Goal: Task Accomplishment & Management: Use online tool/utility

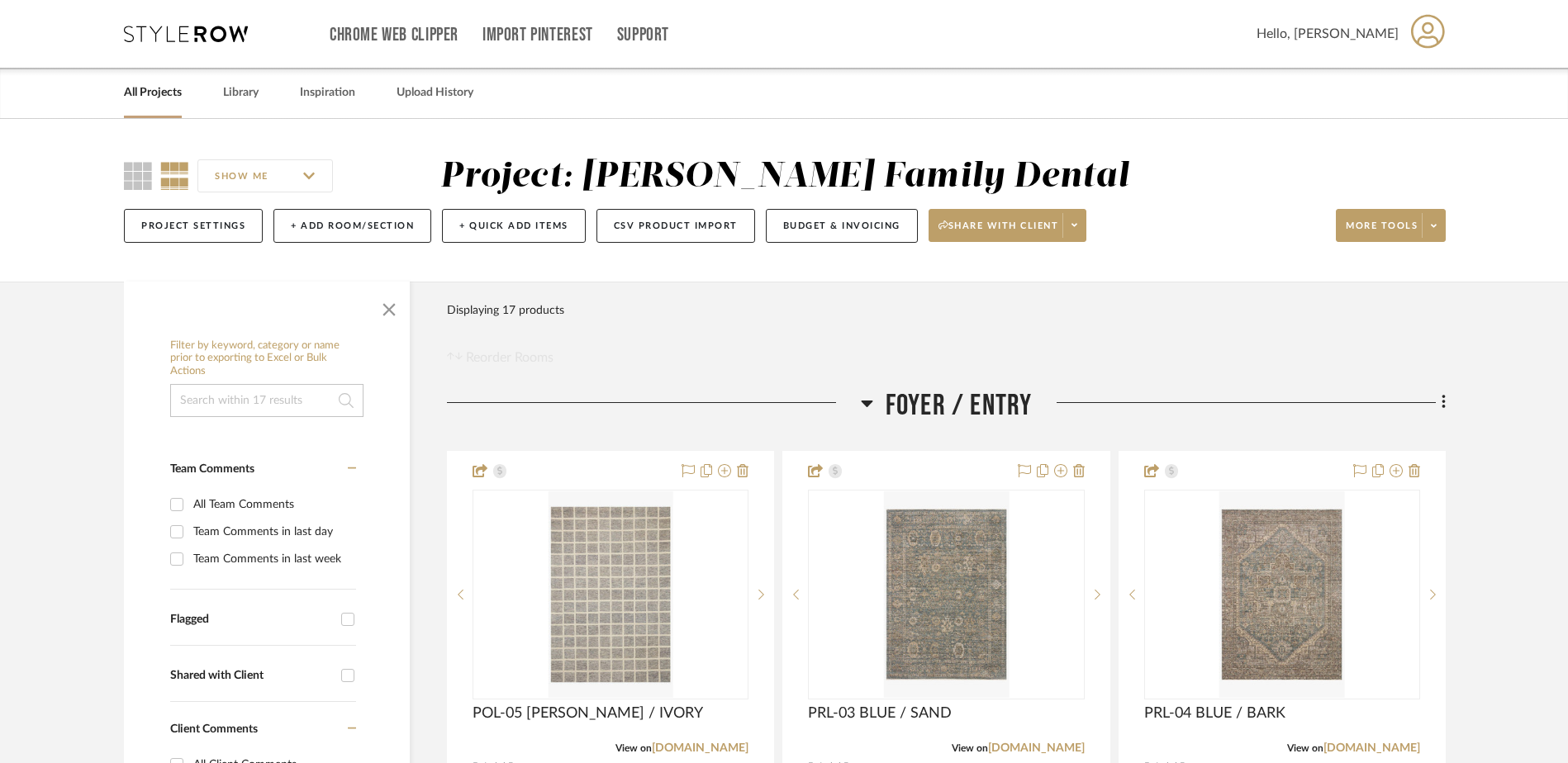
click at [167, 31] on icon at bounding box center [186, 34] width 124 height 17
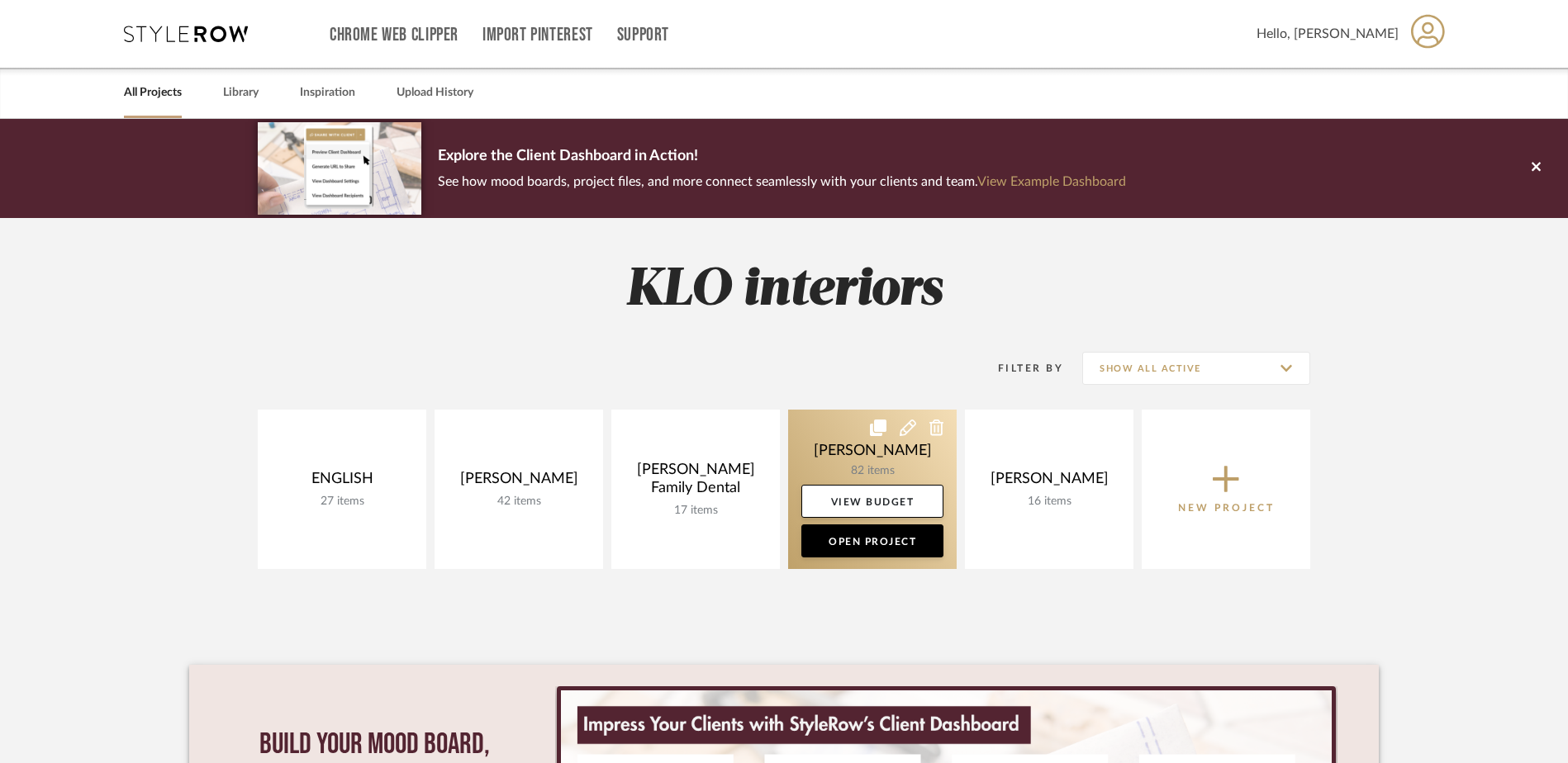
click at [872, 460] on link at bounding box center [873, 489] width 169 height 160
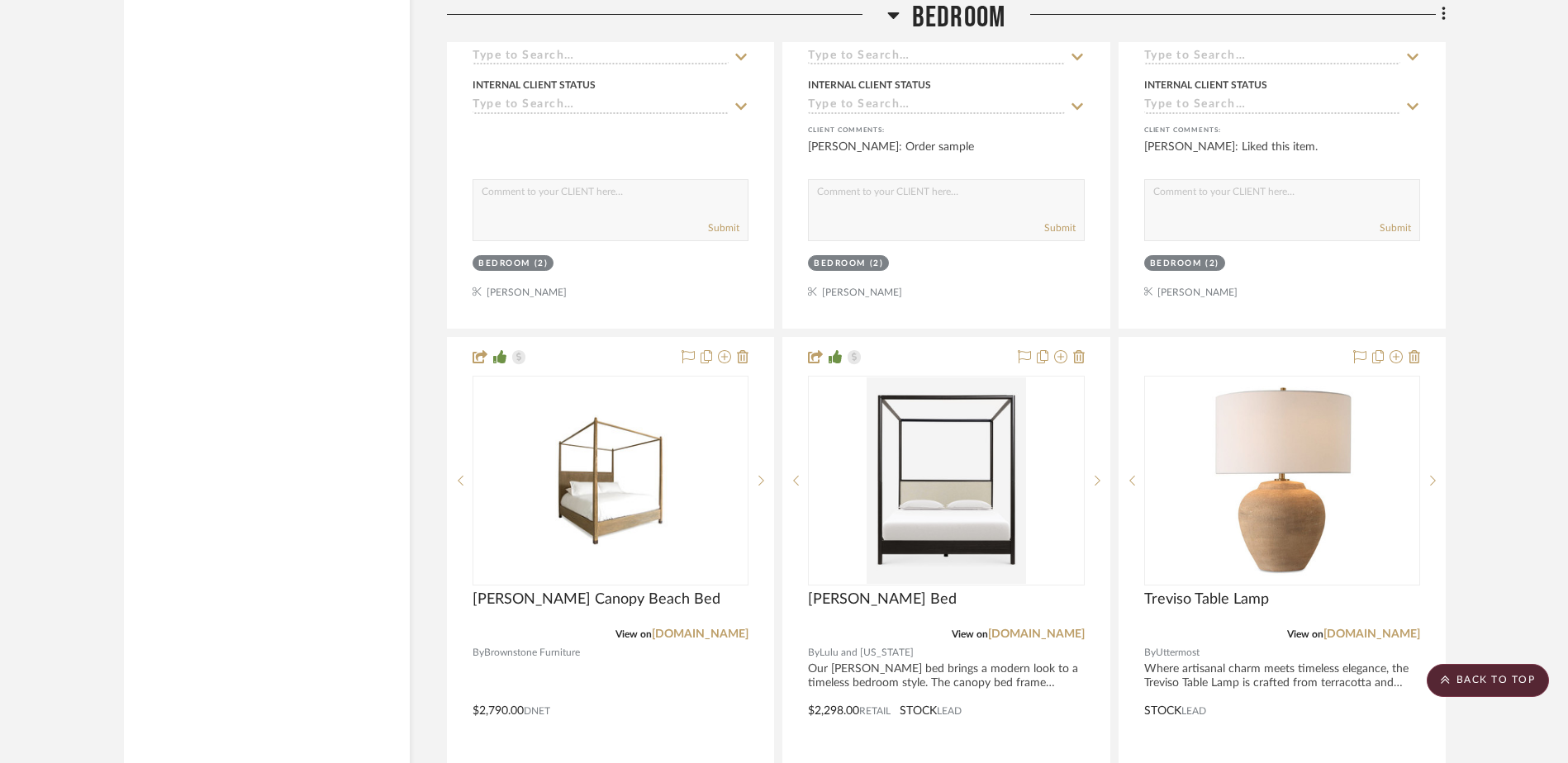
scroll to position [3385, 0]
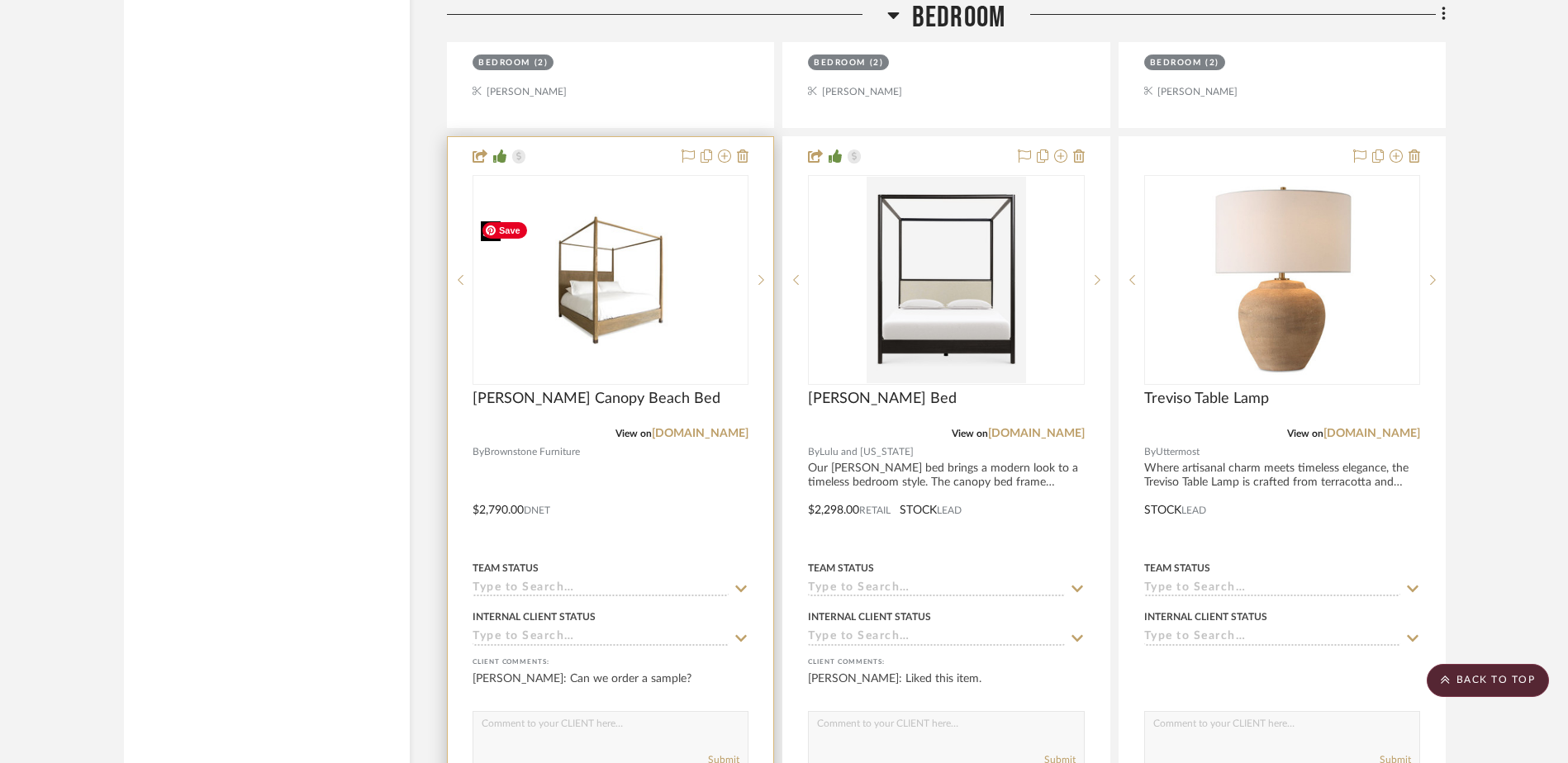
click at [617, 333] on img "0" at bounding box center [610, 280] width 272 height 132
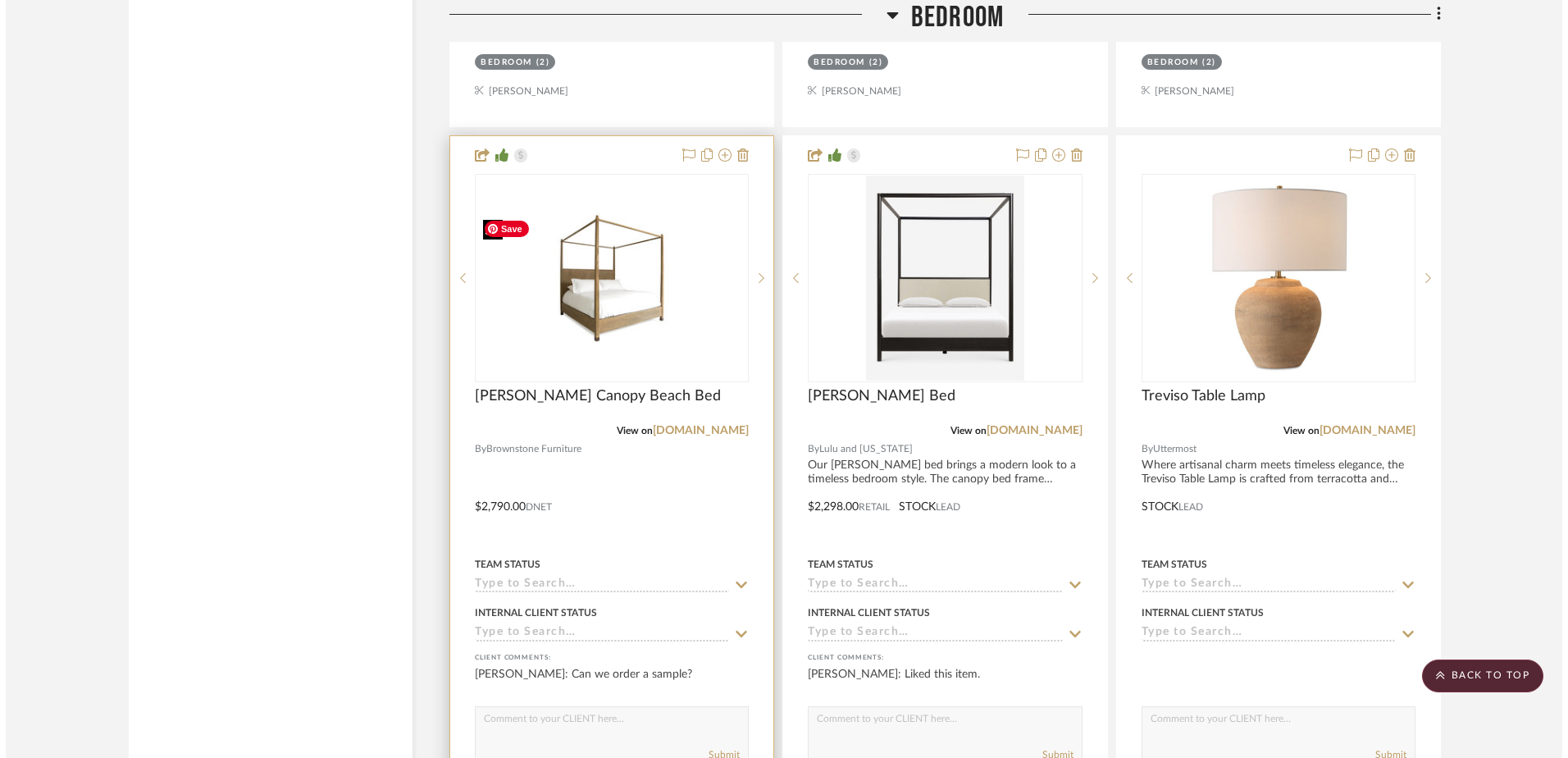
scroll to position [0, 0]
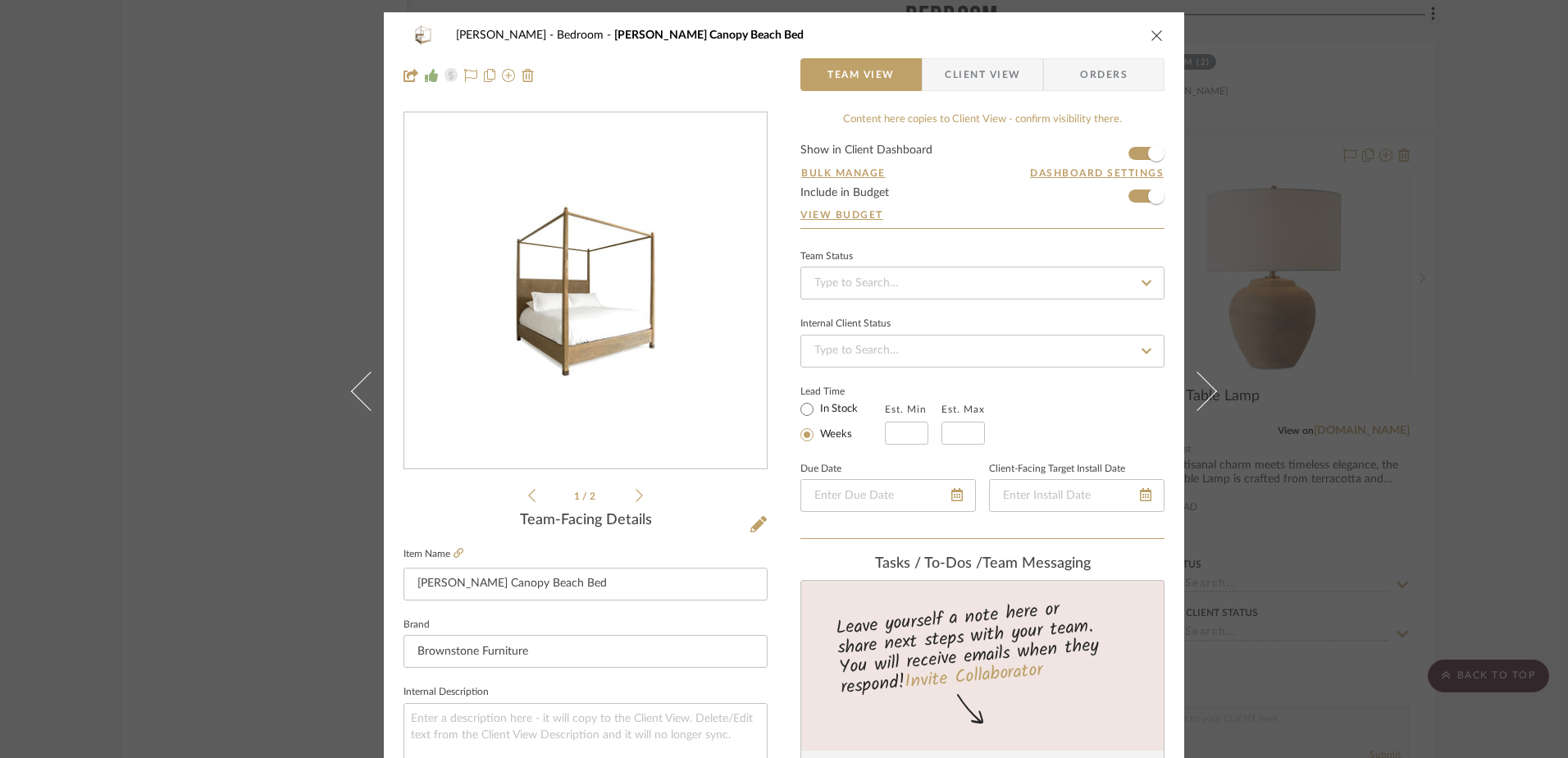
click at [1075, 72] on span "Orders" at bounding box center [1104, 75] width 84 height 33
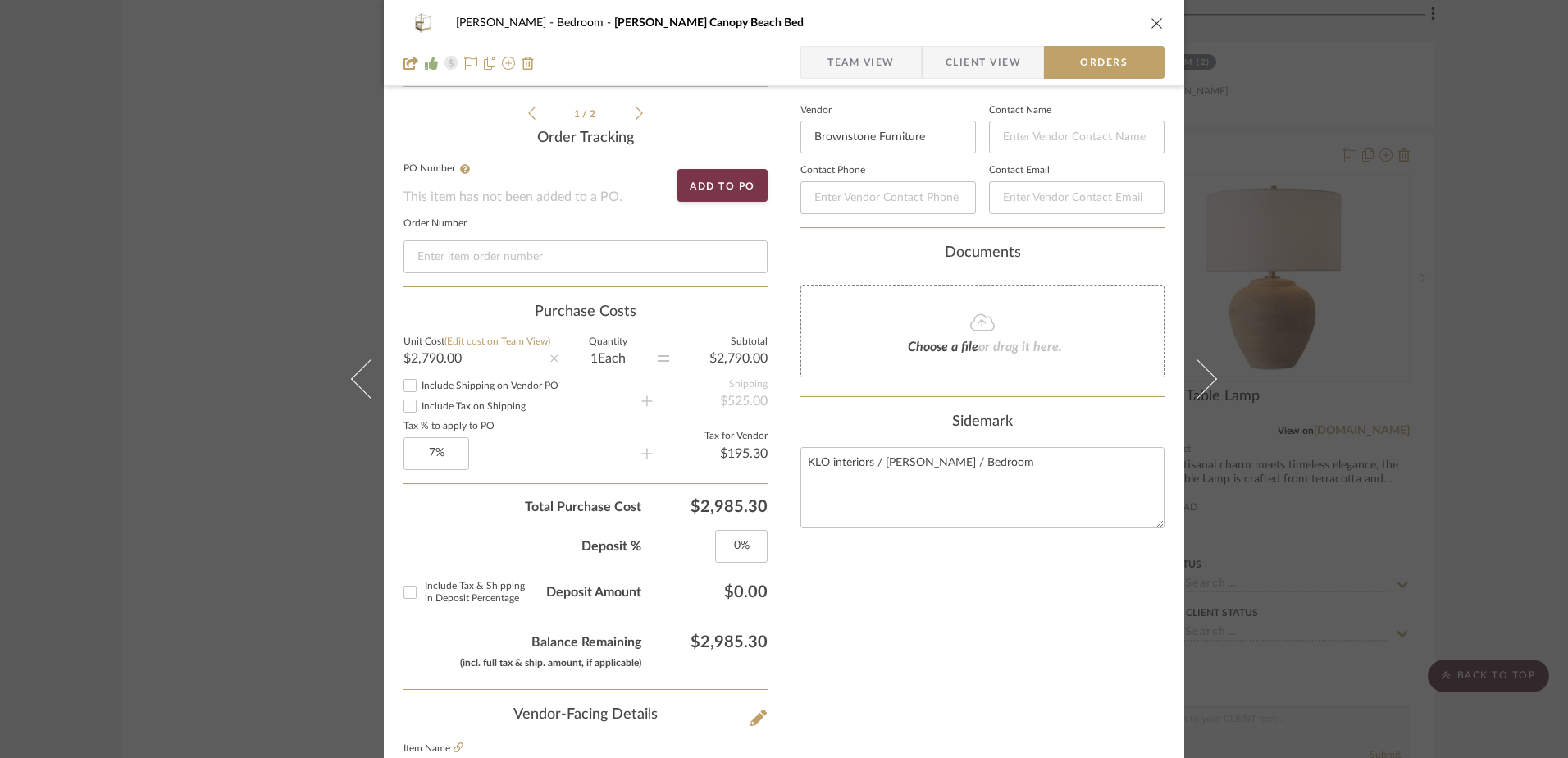
scroll to position [410, 0]
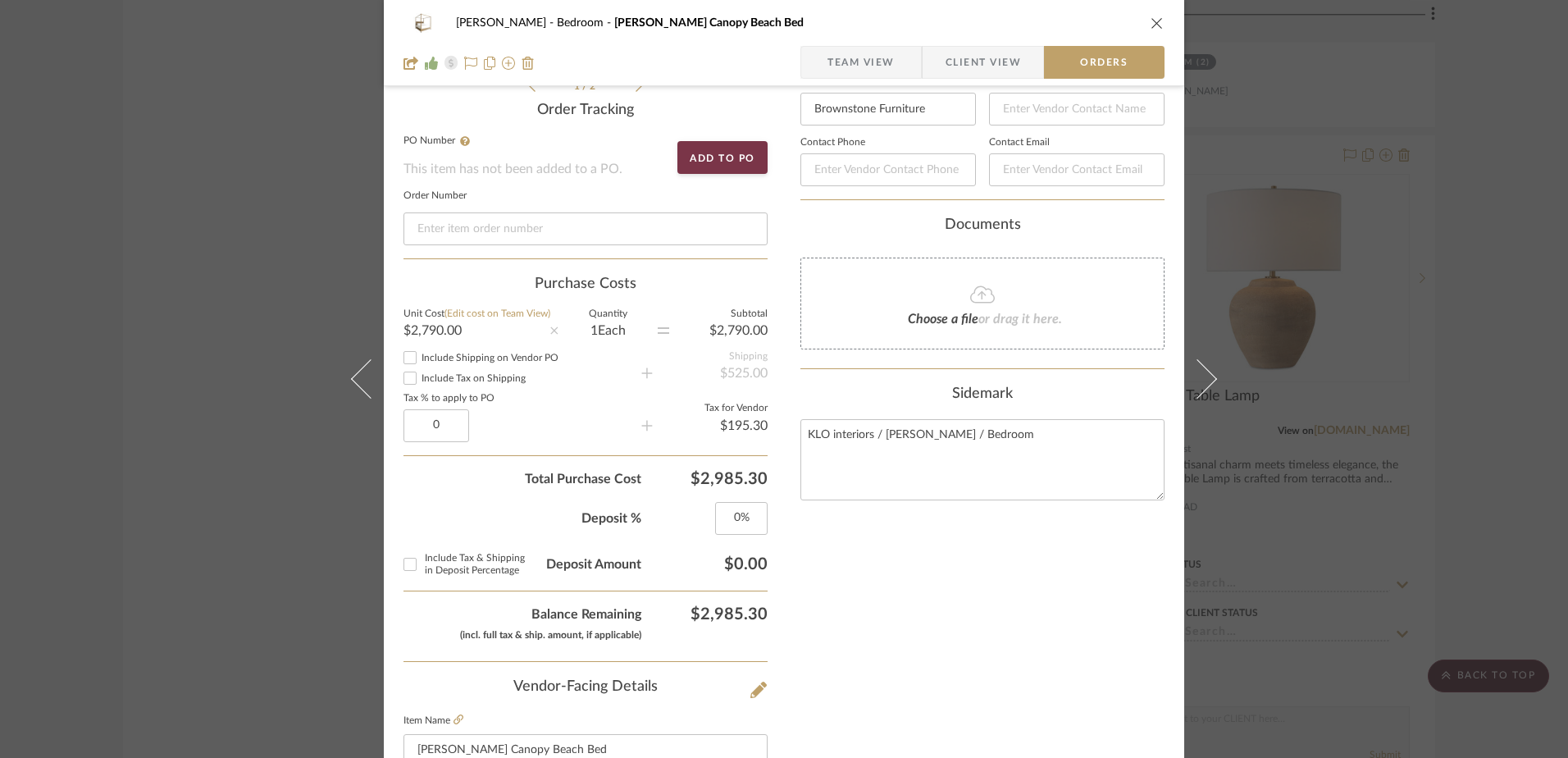
type input "0%"
click at [408, 360] on input "Include Shipping on Vendor PO" at bounding box center [410, 358] width 20 height 20
checkbox input "true"
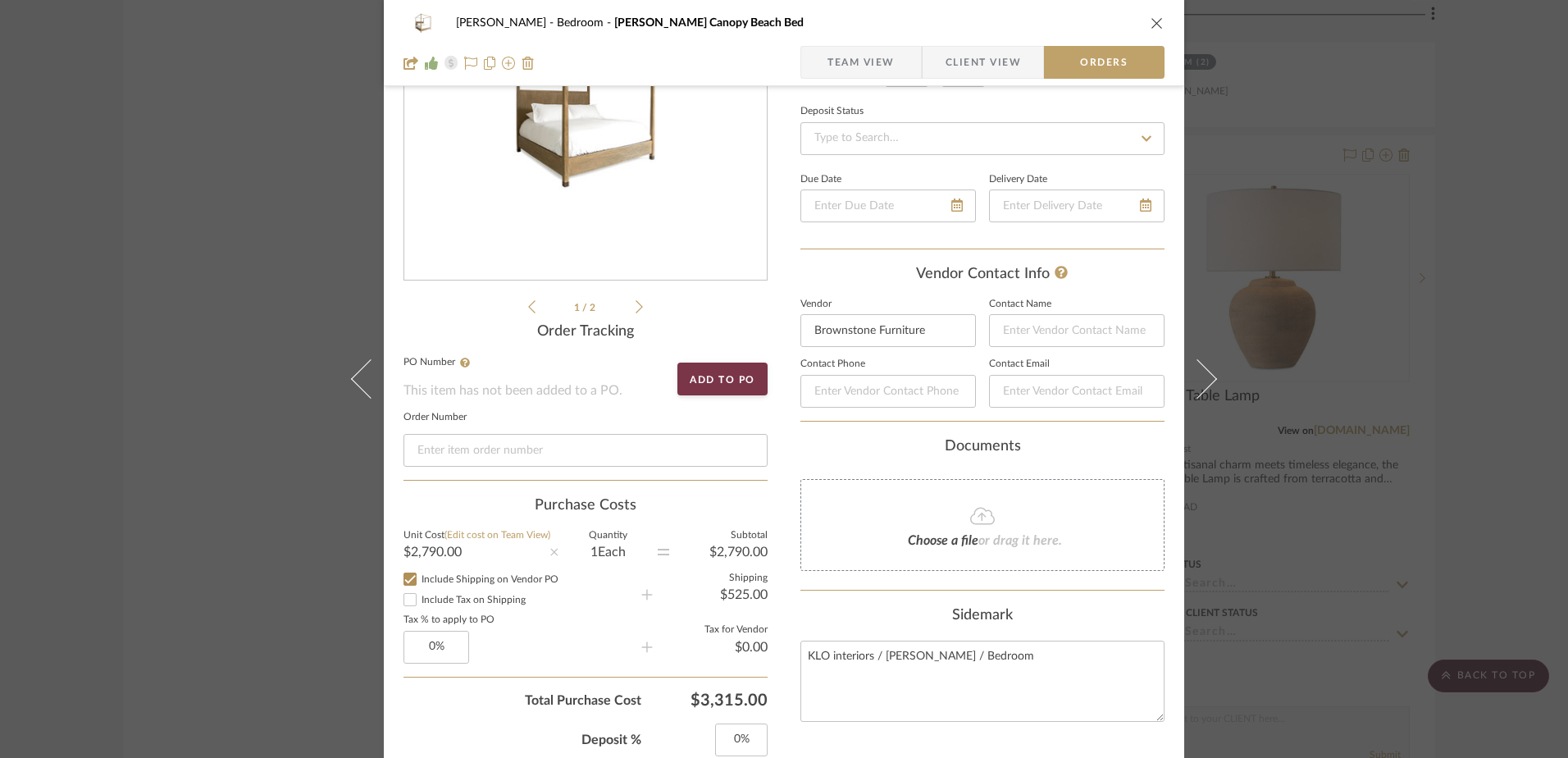
scroll to position [164, 0]
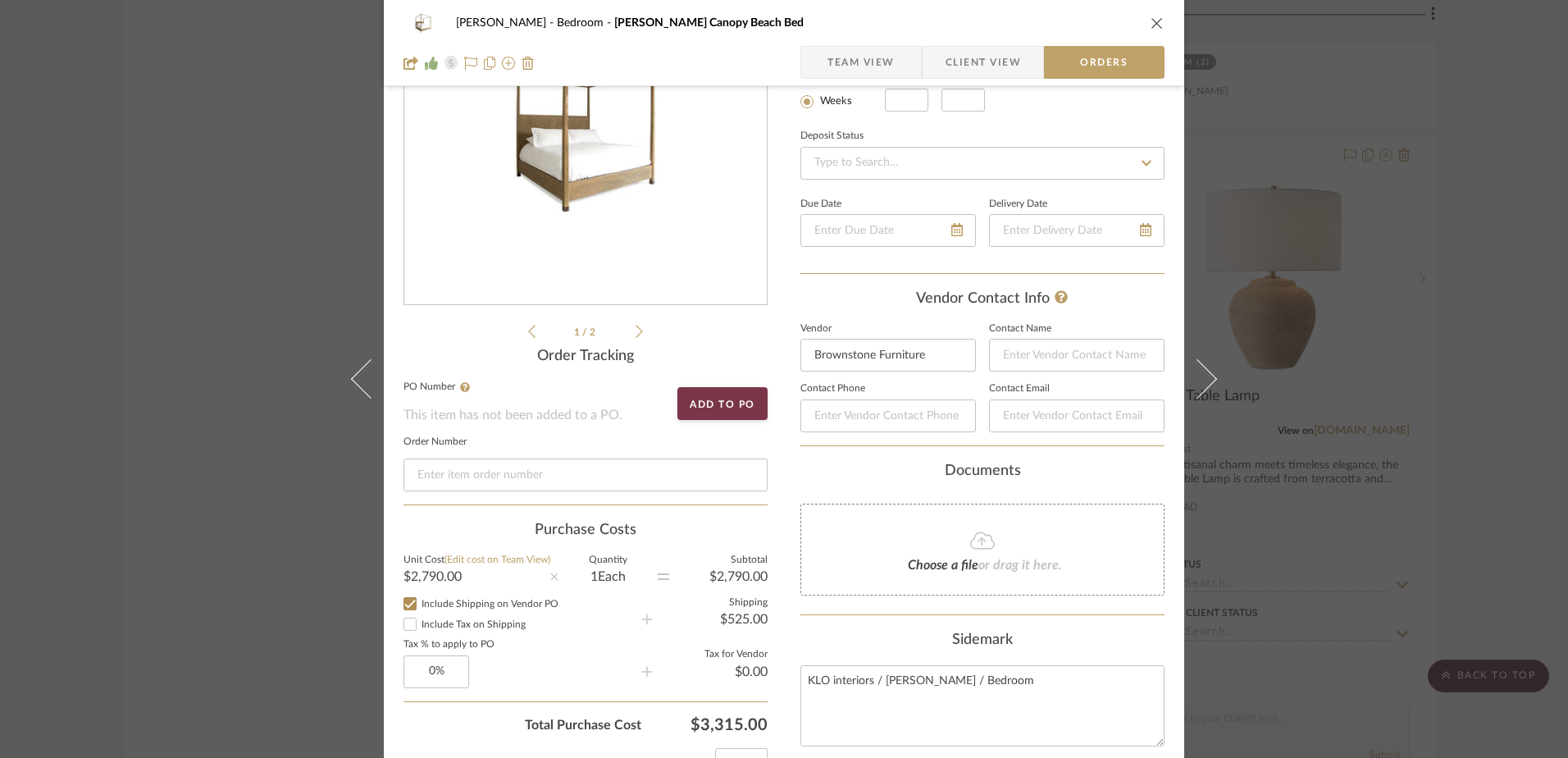
click at [470, 418] on p "This item has not been added to a PO." at bounding box center [585, 415] width 364 height 20
click at [437, 477] on input at bounding box center [585, 475] width 364 height 33
drag, startPoint x: 464, startPoint y: 476, endPoint x: 412, endPoint y: 473, distance: 52.1
click at [412, 473] on input "8212025" at bounding box center [585, 475] width 364 height 33
type input "Miller82125"
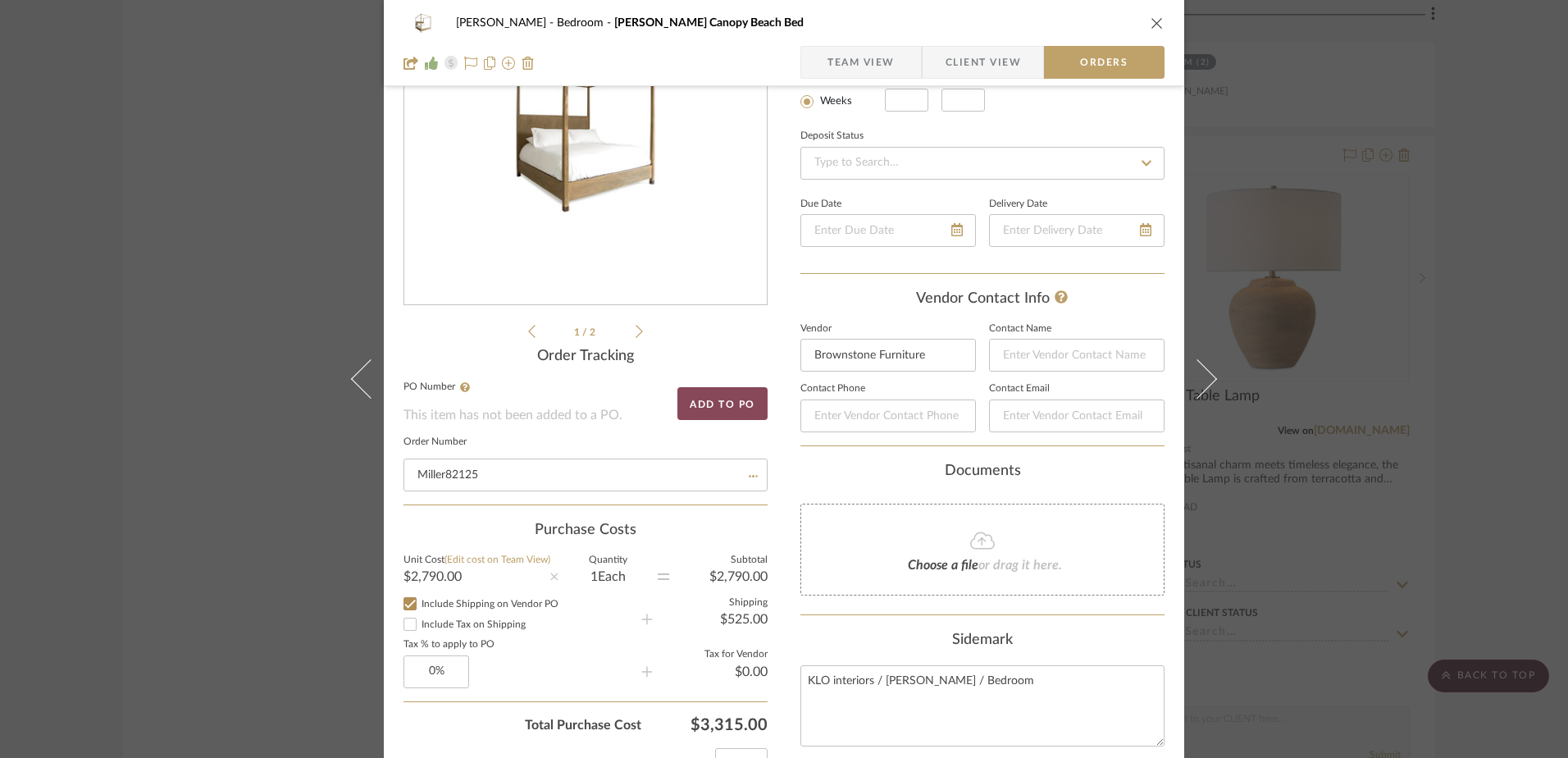
click at [724, 402] on button "Add to PO" at bounding box center [722, 404] width 90 height 33
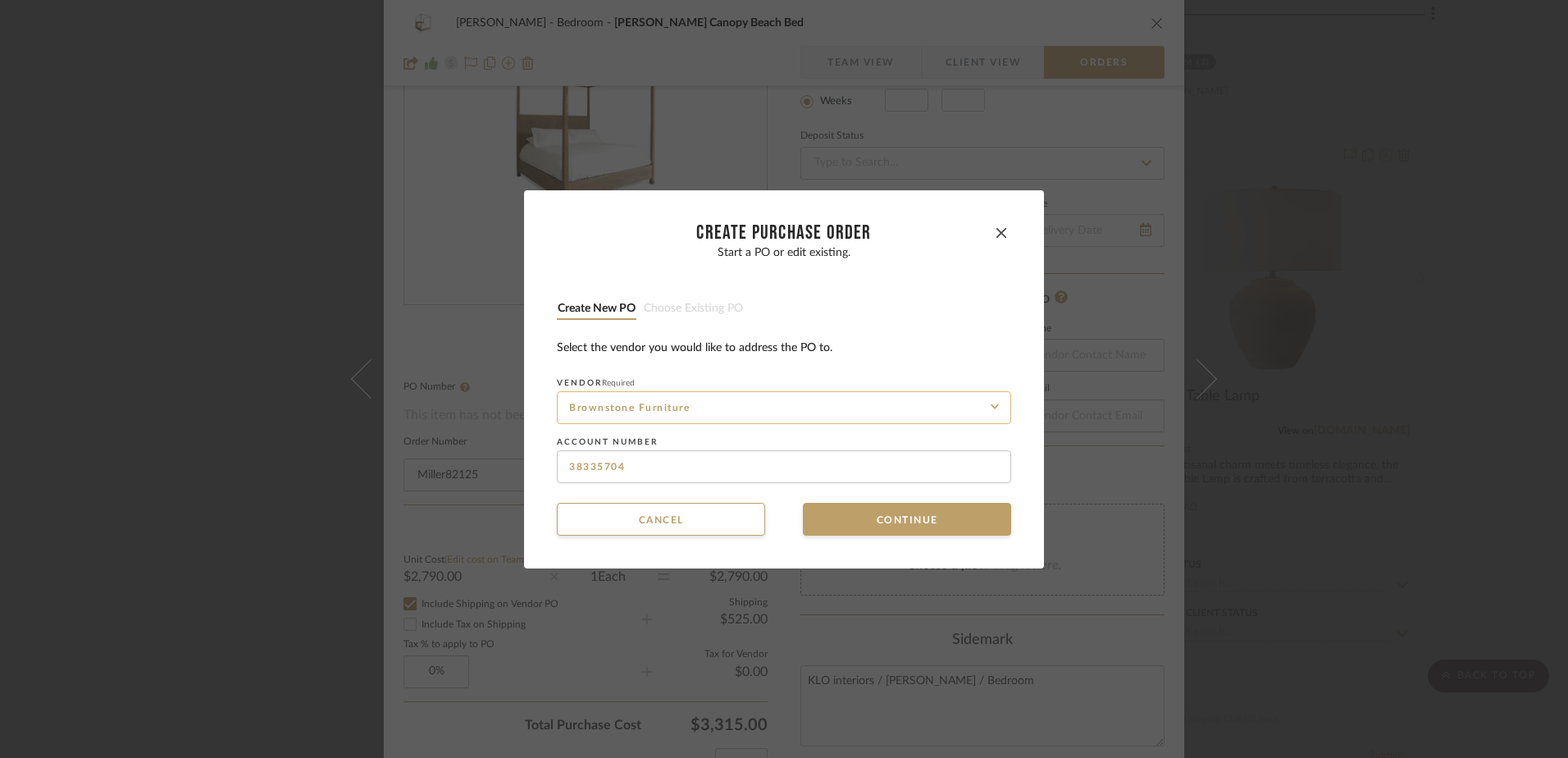
click at [713, 409] on input "Brownstone Furniture" at bounding box center [783, 408] width 454 height 33
click at [874, 525] on button "Continue" at bounding box center [906, 520] width 208 height 33
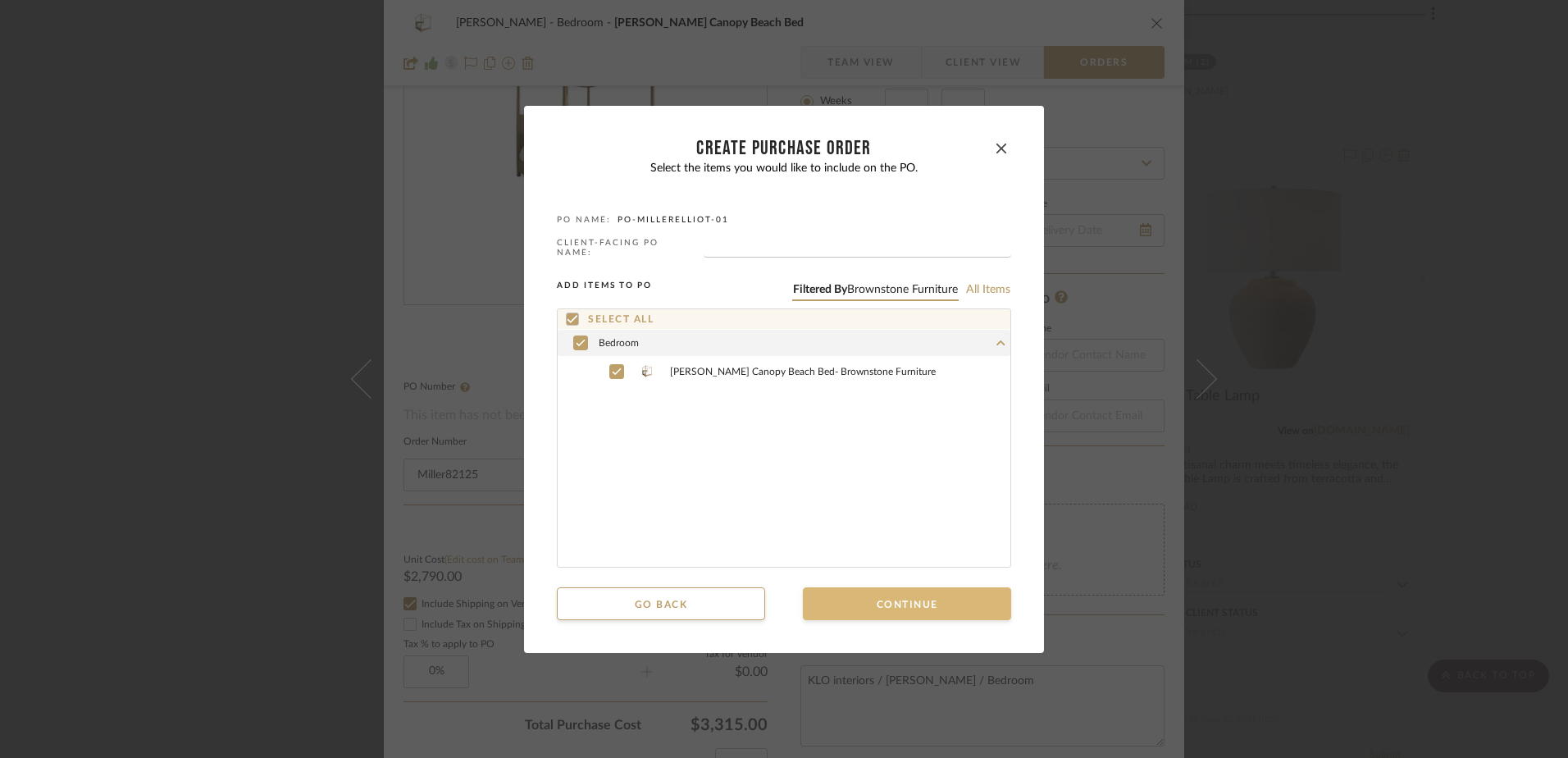
click at [849, 594] on button "Continue" at bounding box center [906, 603] width 208 height 33
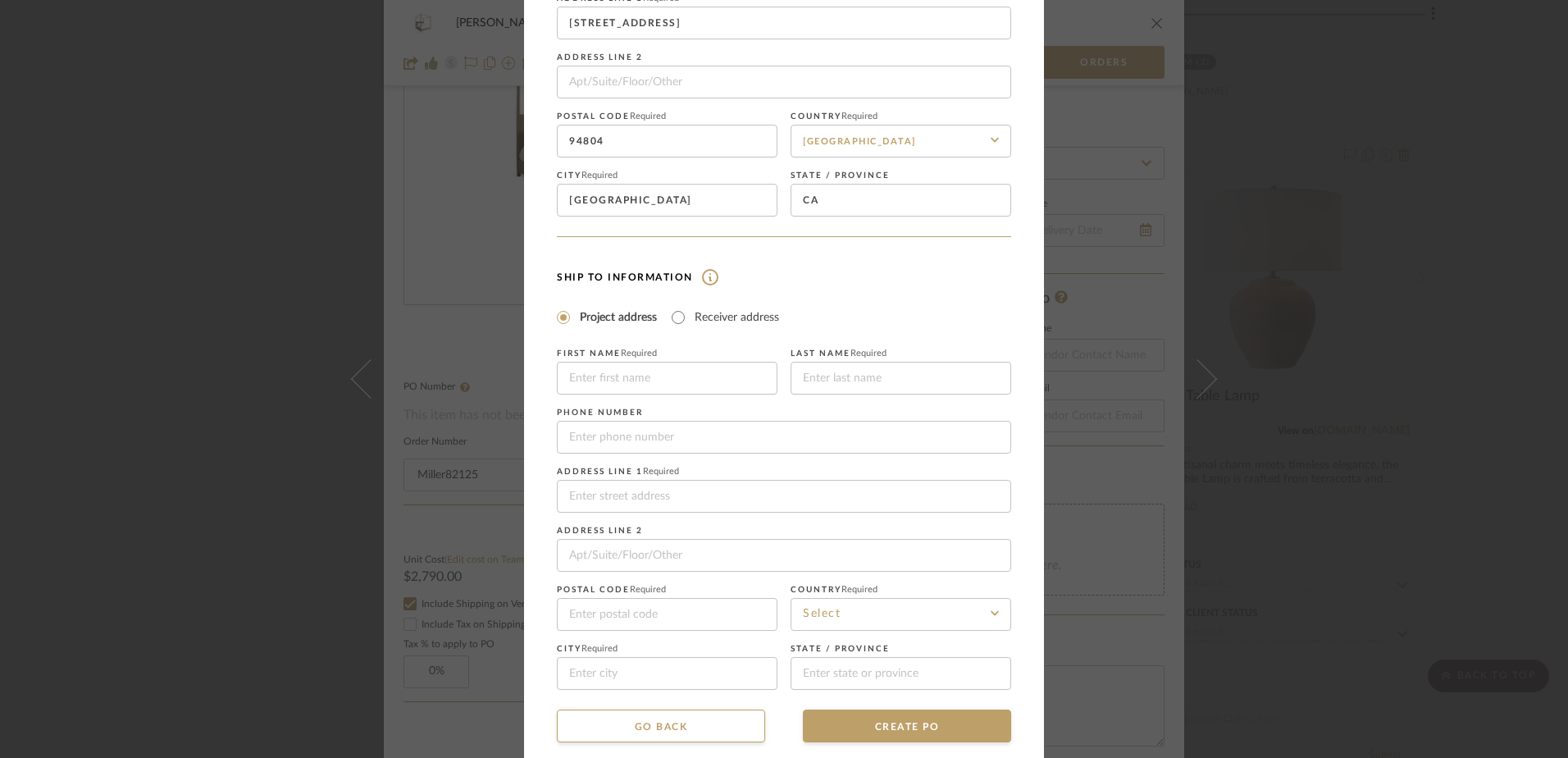
scroll to position [181, 0]
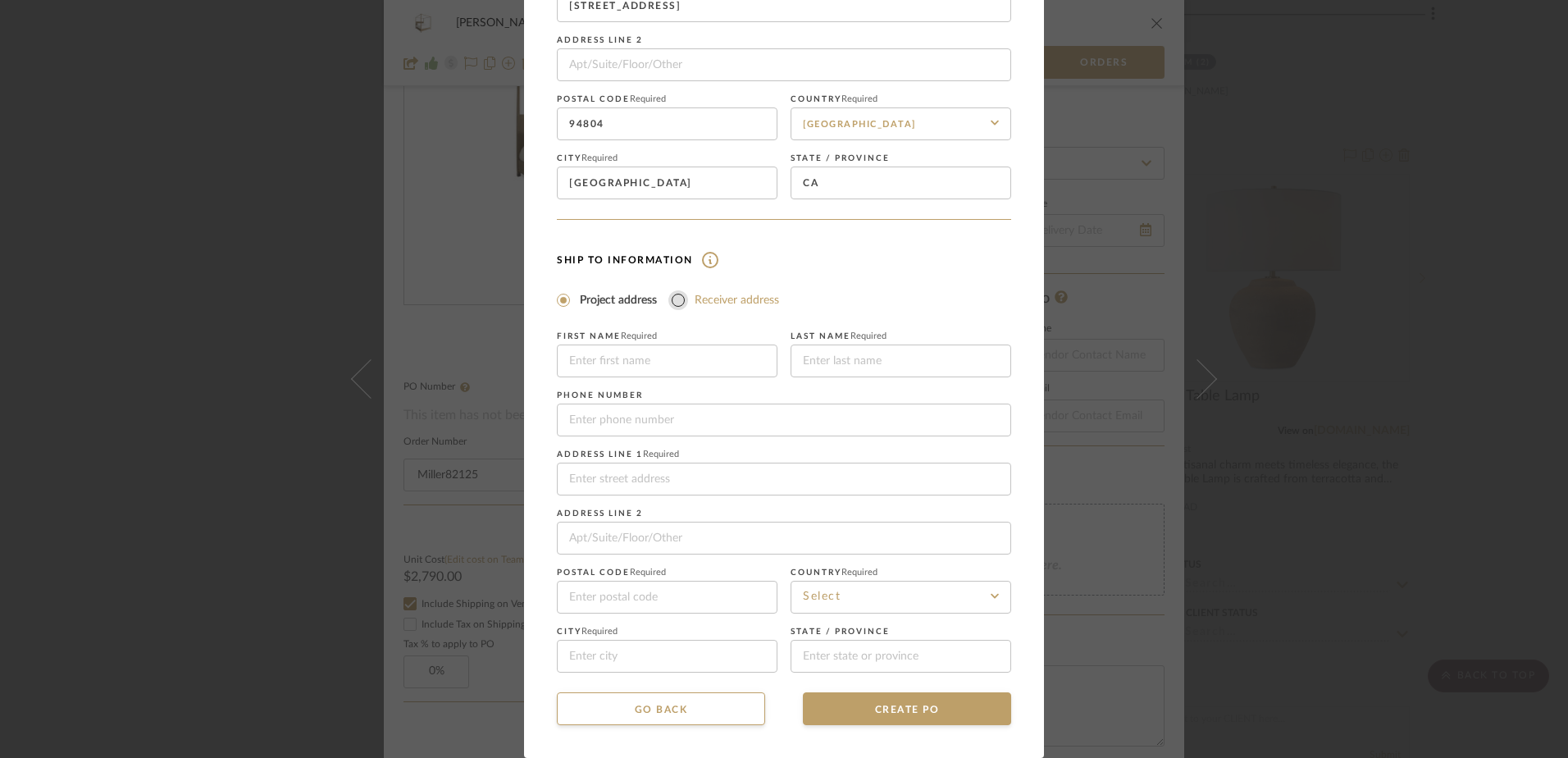
click at [676, 298] on input "Receiver address" at bounding box center [678, 300] width 20 height 20
radio input "true"
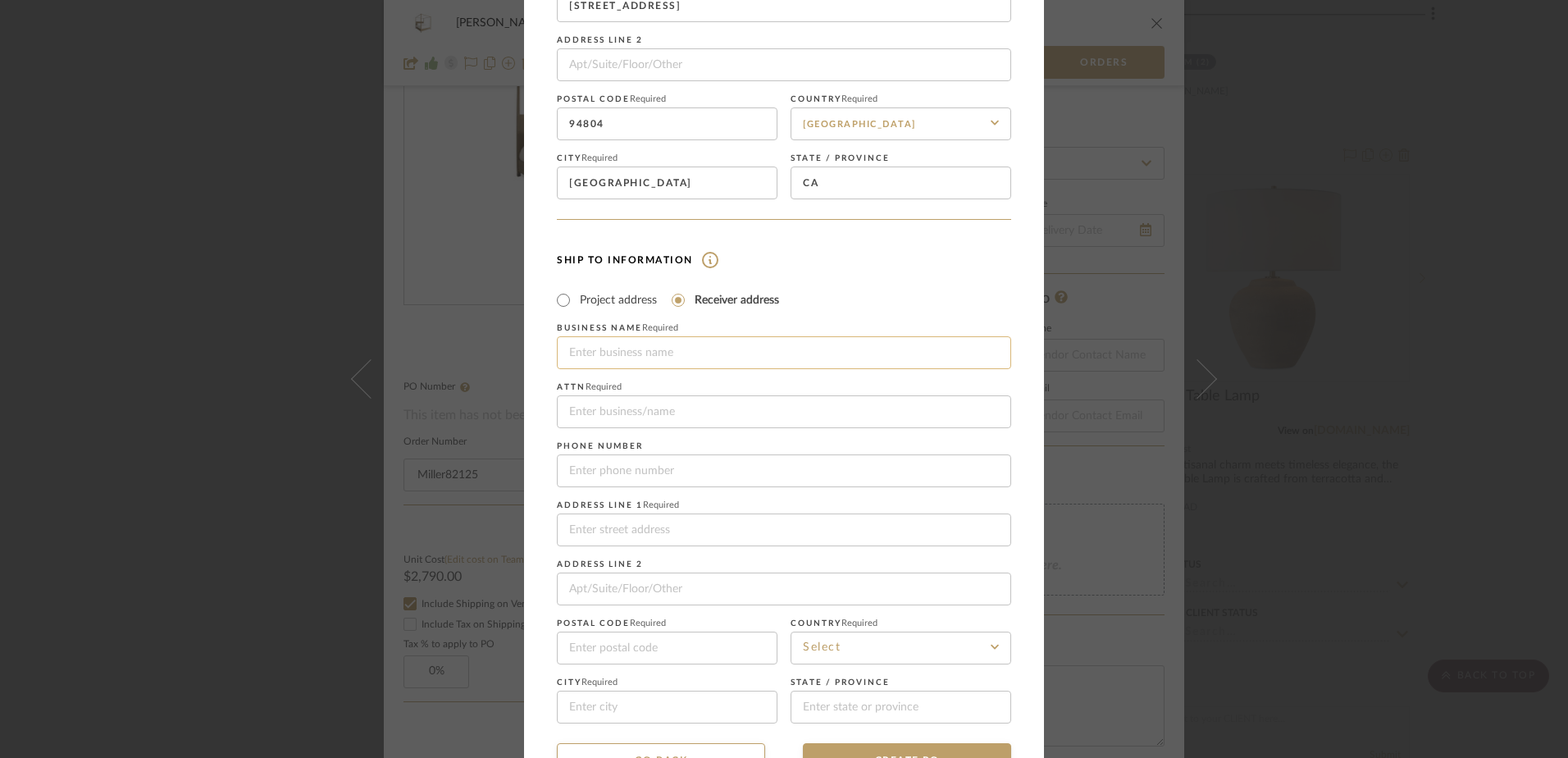
click at [658, 344] on input at bounding box center [783, 353] width 454 height 33
click at [286, 201] on div "CREATE Purchase order Vendor and Ship To address information are optional. If y…" at bounding box center [784, 379] width 1568 height 758
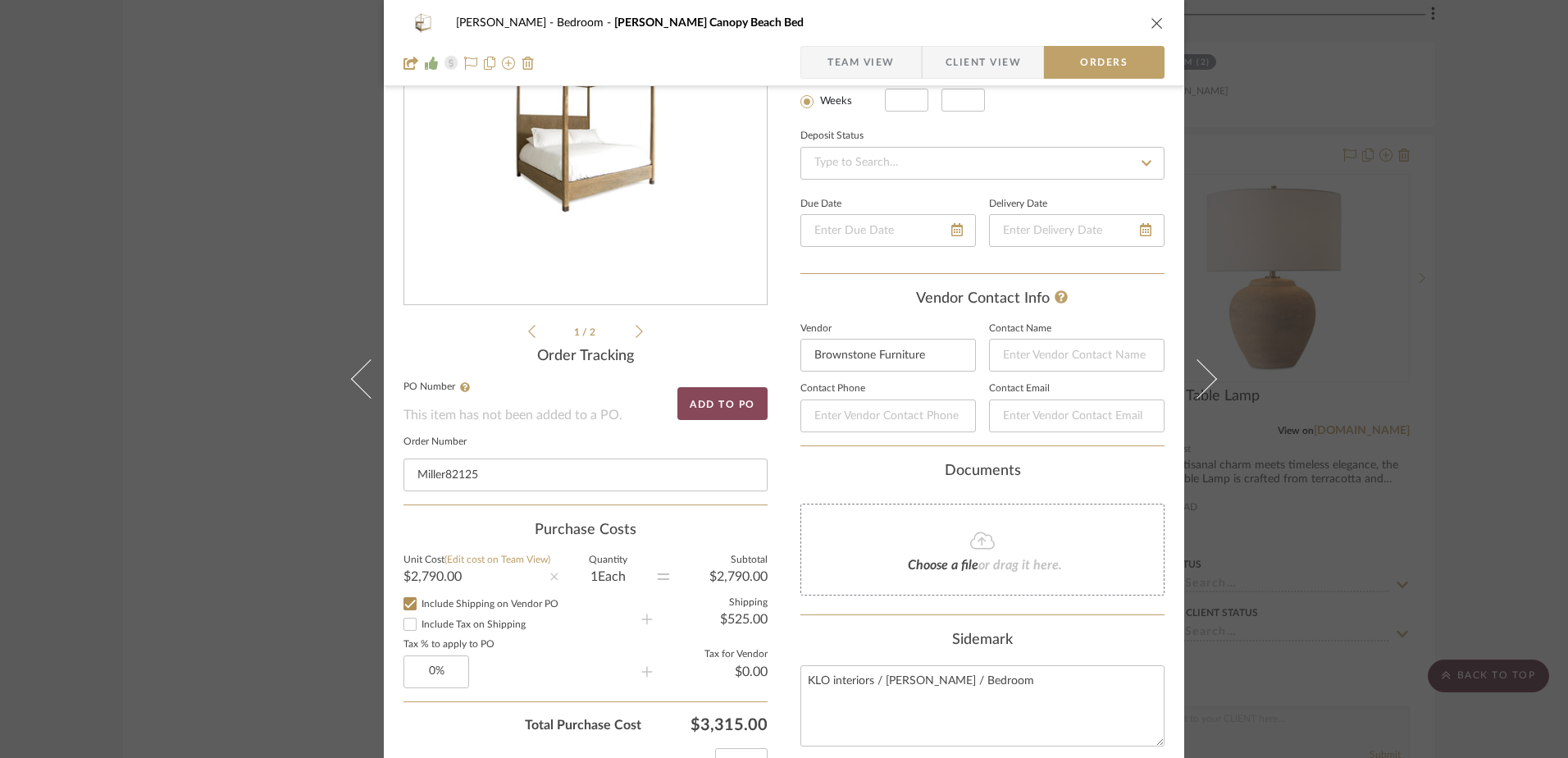
click at [724, 402] on button "Add to PO" at bounding box center [722, 404] width 90 height 33
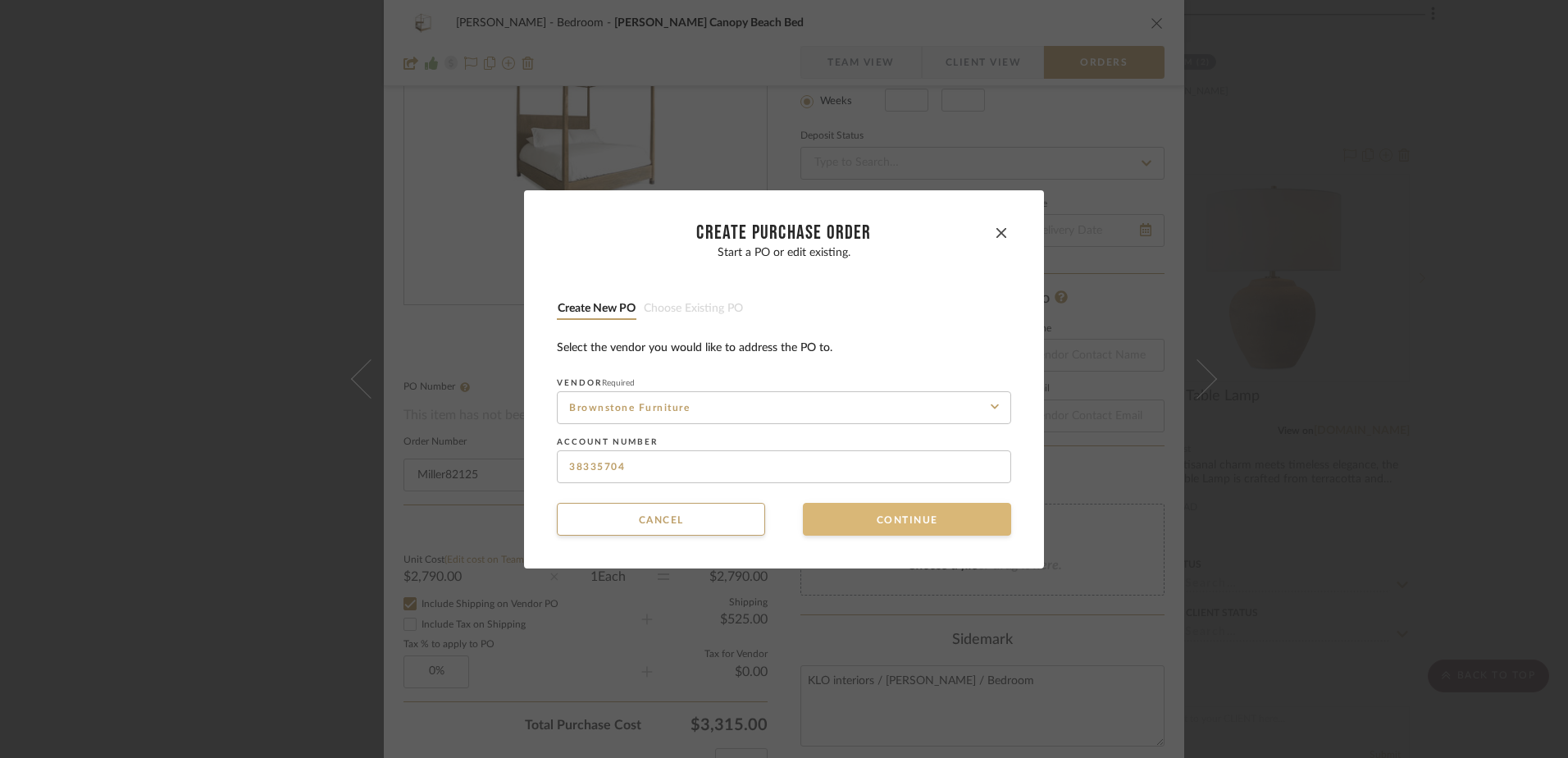
click at [864, 515] on button "Continue" at bounding box center [906, 520] width 208 height 33
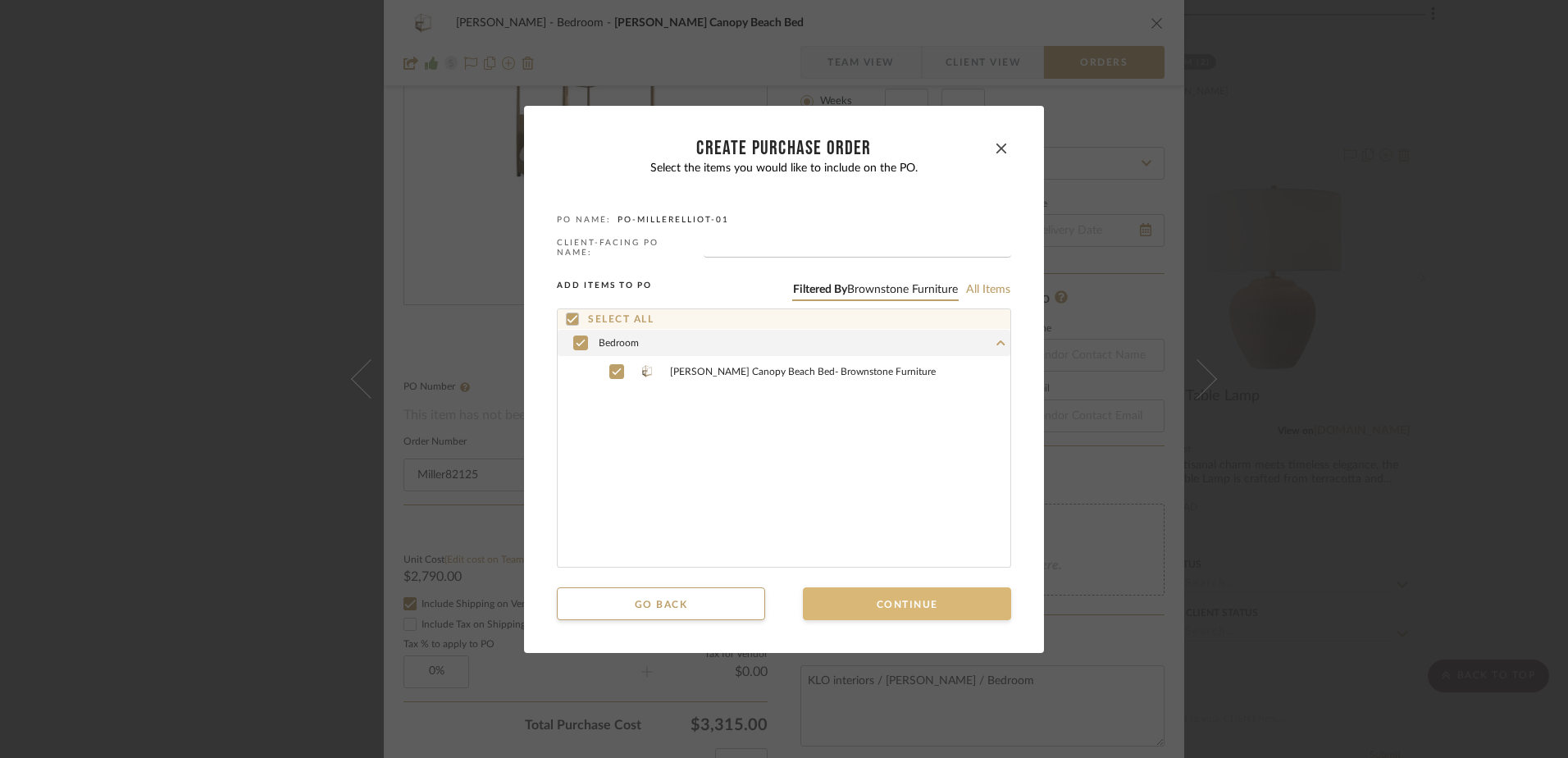
click at [860, 598] on button "Continue" at bounding box center [906, 603] width 208 height 33
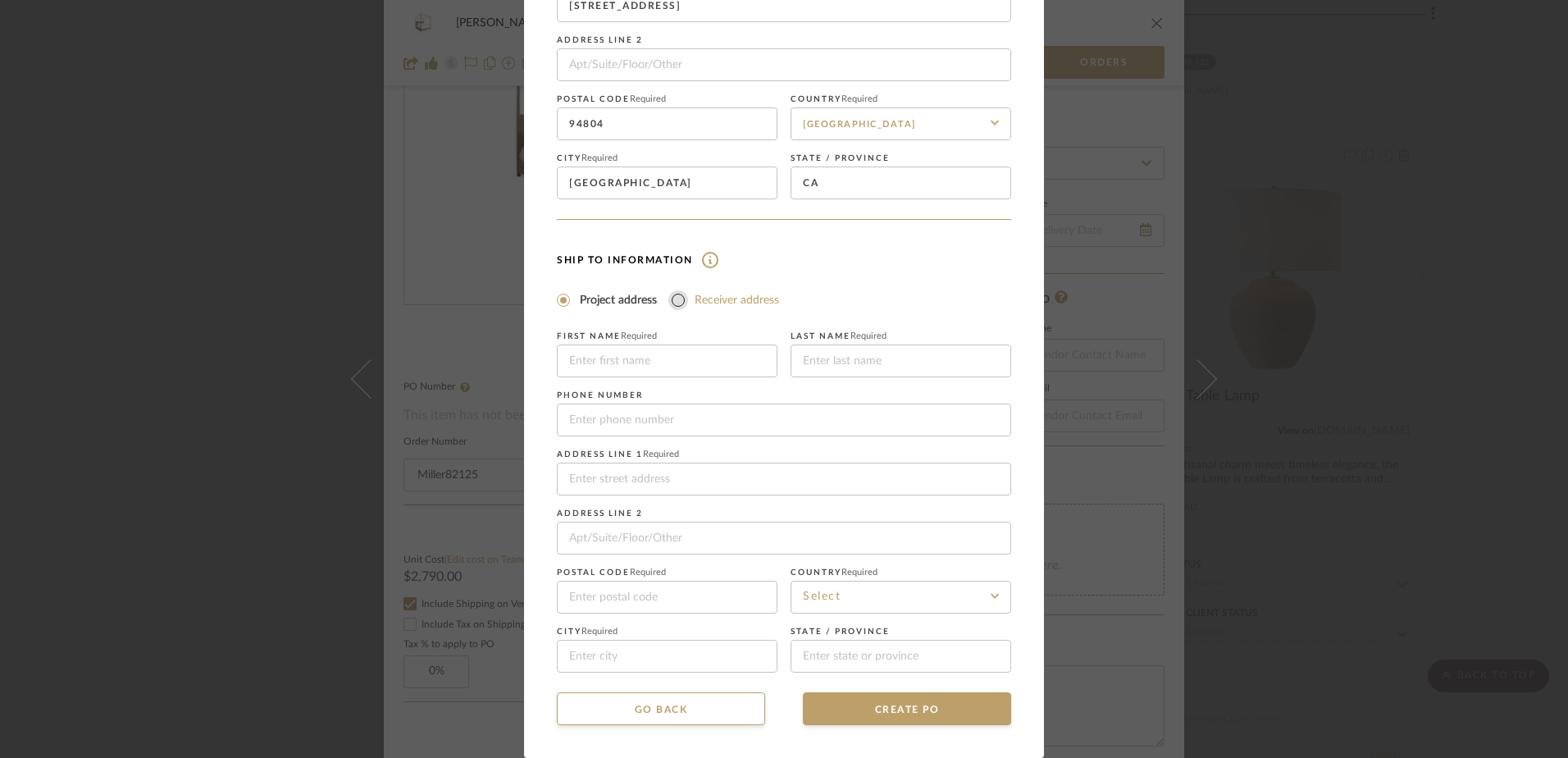
click at [668, 296] on input "Receiver address" at bounding box center [678, 300] width 20 height 20
radio input "true"
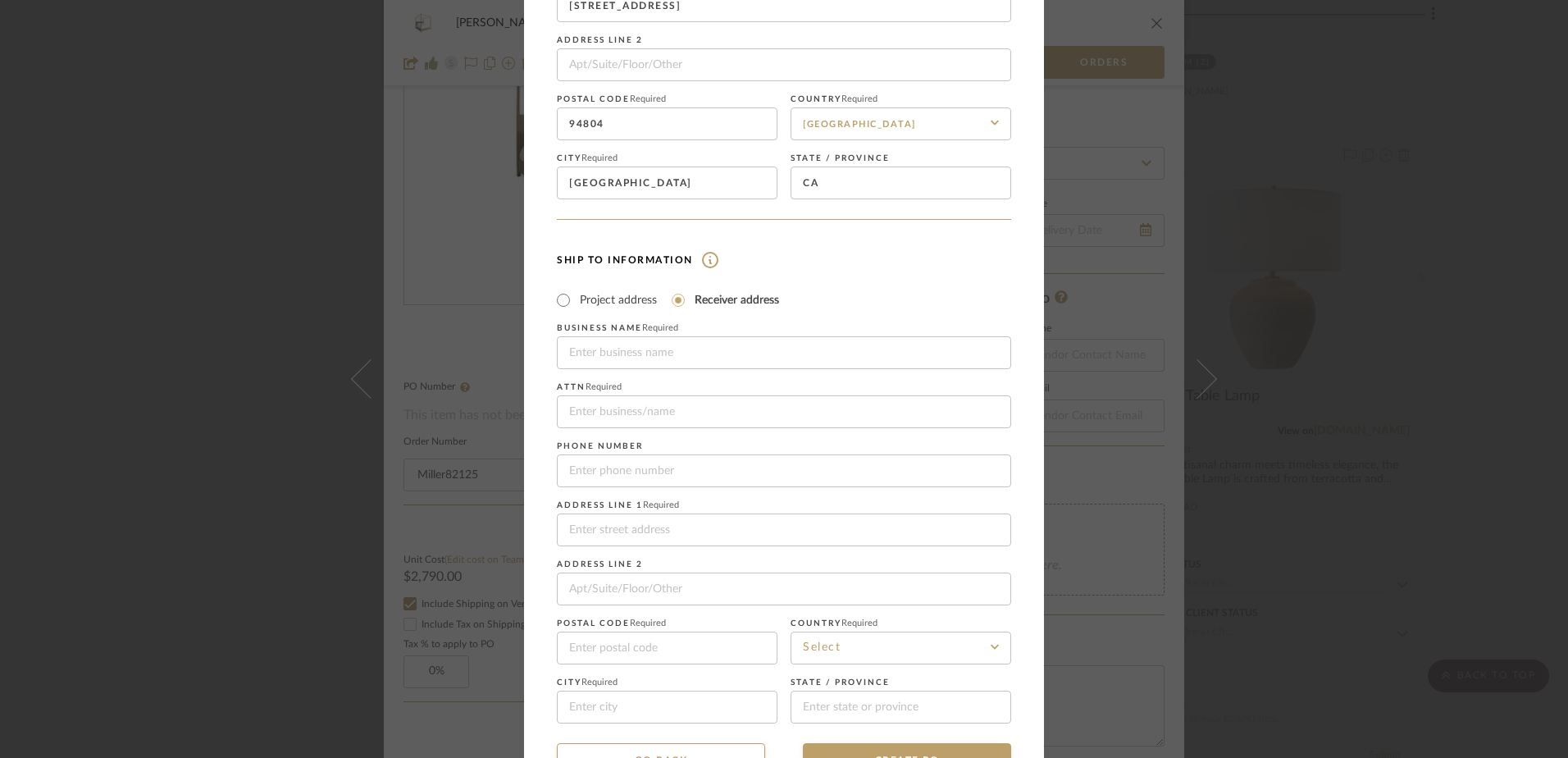
scroll to position [232, 0]
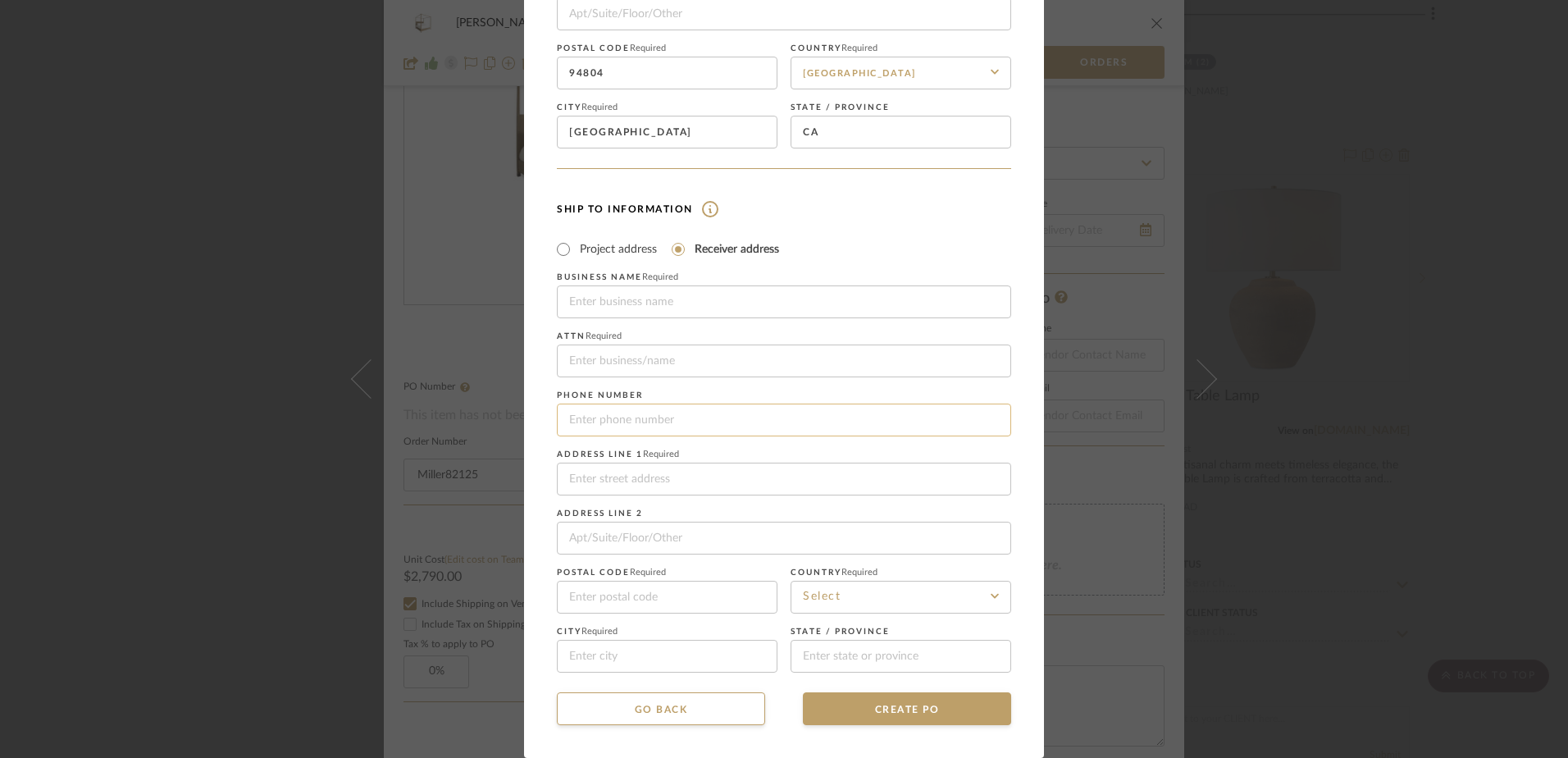
paste input "[PHONE_NUMBER]"
type input "[PHONE_NUMBER]"
paste input "Designer Delivery"
type input "Designer Delivery"
click at [600, 359] on input at bounding box center [783, 361] width 454 height 33
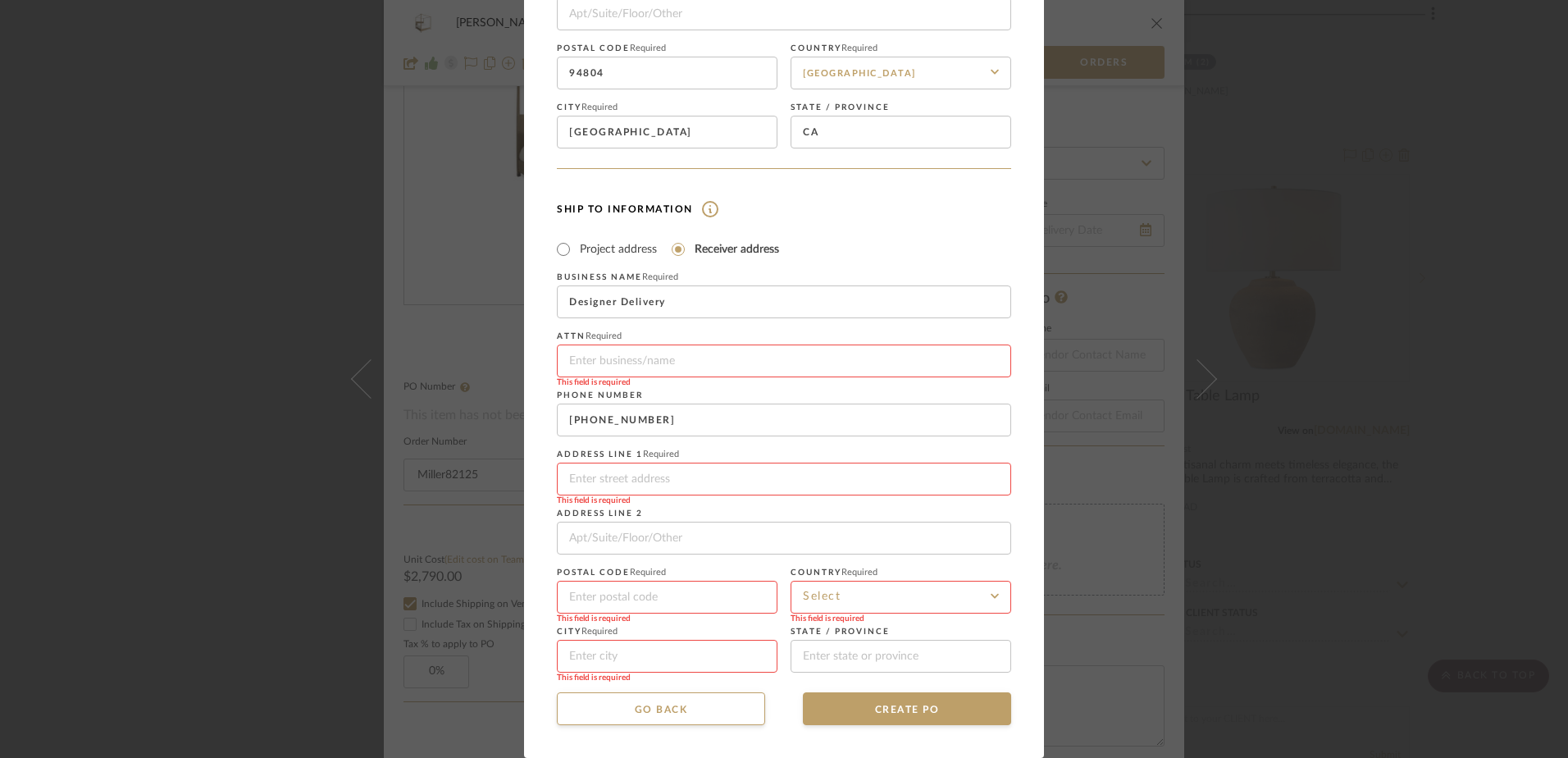
type input "KLO Interiors"
type input "[PHONE_NUMBER]"
paste input "[STREET_ADDRESS]"
type input "[STREET_ADDRESS]"
click at [663, 478] on input "[STREET_ADDRESS]" at bounding box center [783, 479] width 454 height 33
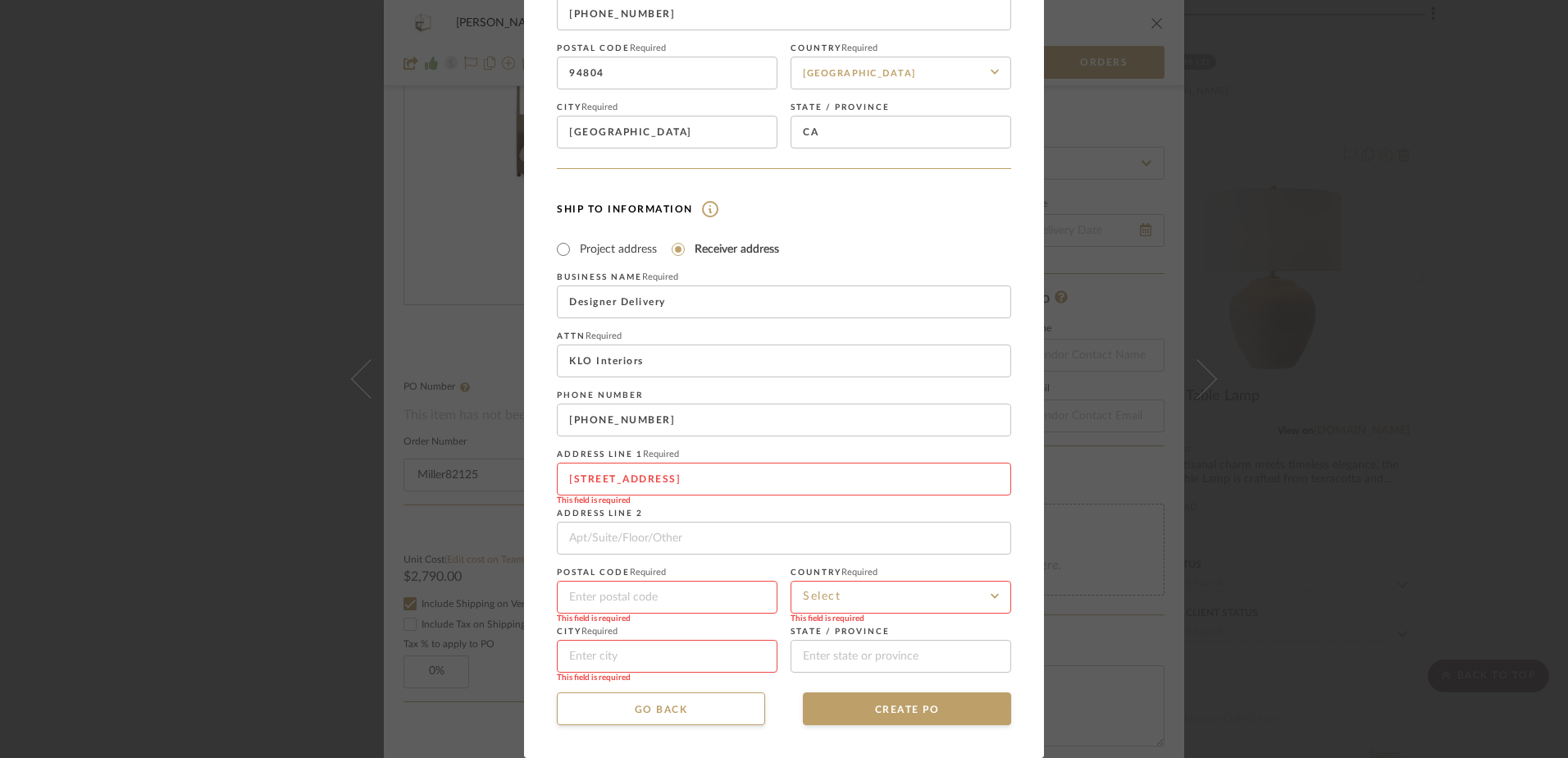
type input "31406"
type input "Savannah"
type input "[US_STATE]"
type input "[STREET_ADDRESS]"
click at [832, 595] on input at bounding box center [901, 597] width 220 height 33
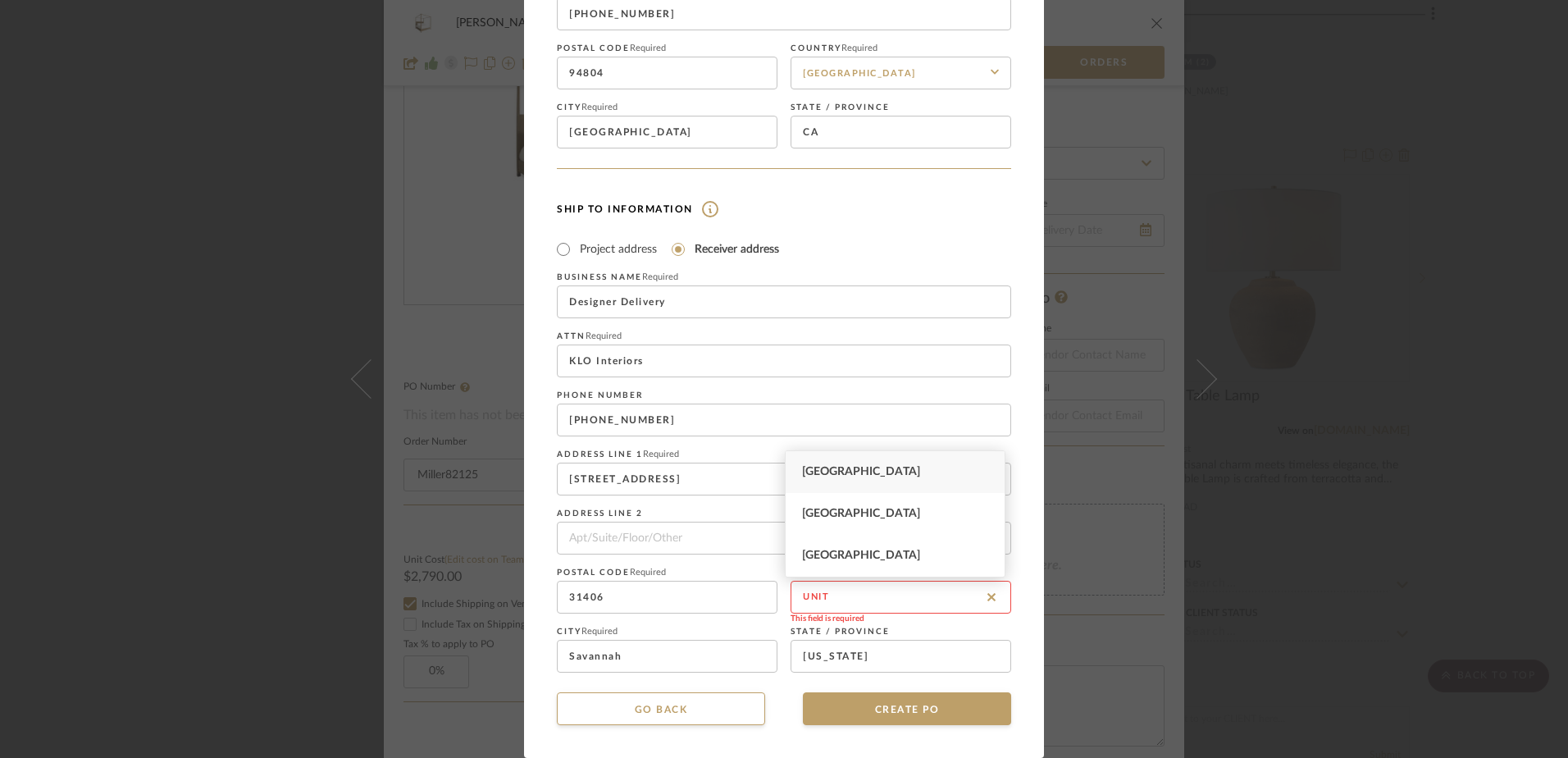
click at [851, 478] on div "[GEOGRAPHIC_DATA]" at bounding box center [895, 472] width 219 height 42
type input "[GEOGRAPHIC_DATA]"
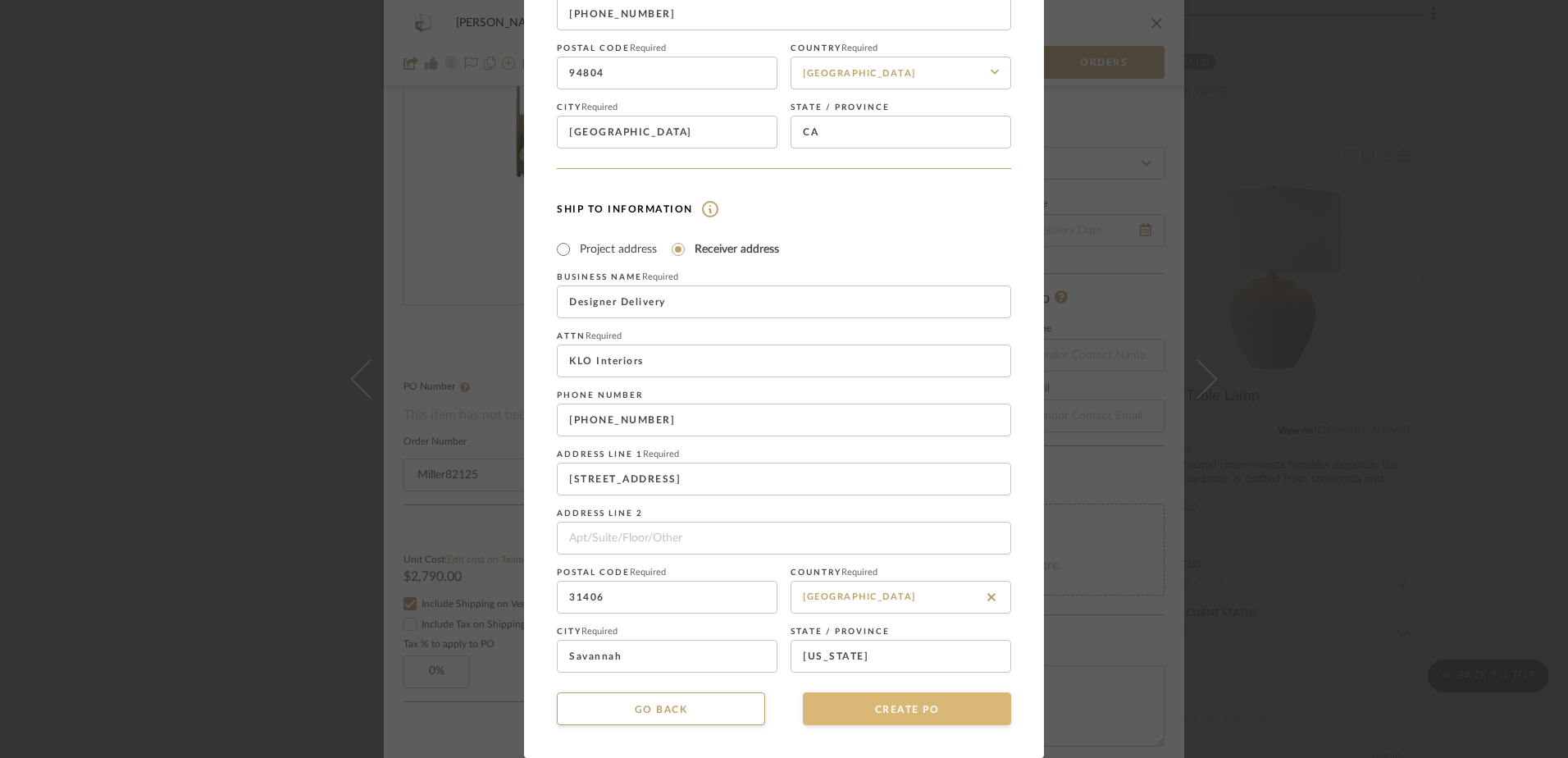
click at [883, 710] on button "CREATE PO" at bounding box center [906, 709] width 208 height 33
